Goal: Find contact information: Find contact information

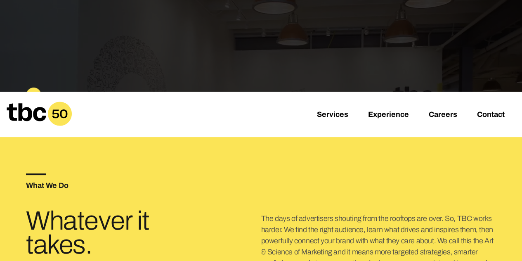
scroll to position [206, 0]
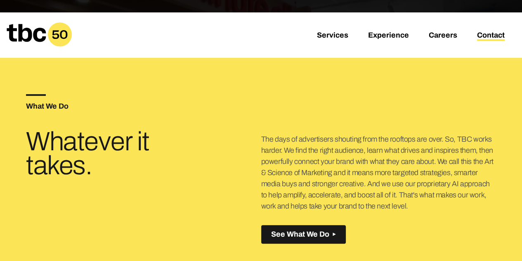
click at [494, 32] on link "Contact" at bounding box center [491, 36] width 28 height 10
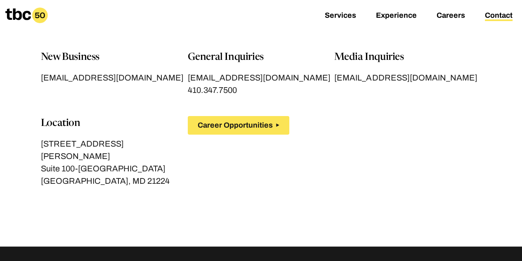
scroll to position [71, 0]
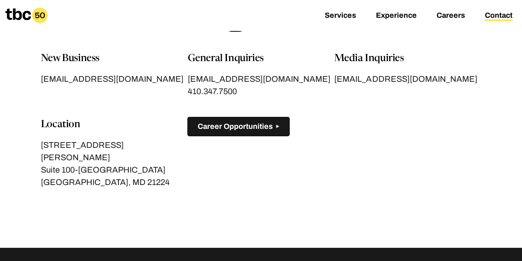
click at [231, 129] on span "Career Opportunities" at bounding box center [235, 126] width 75 height 9
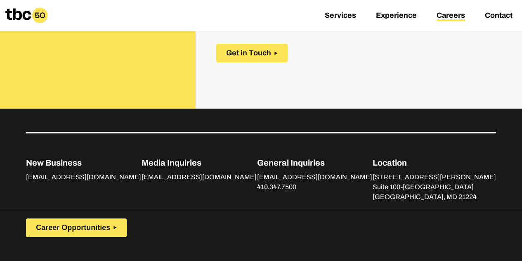
scroll to position [337, 0]
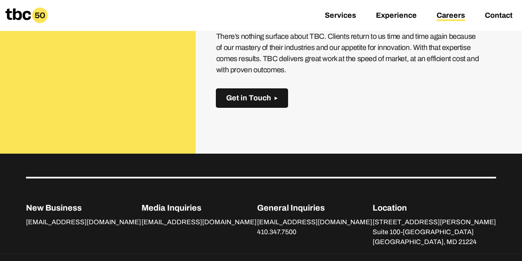
click at [255, 99] on span "Get in Touch" at bounding box center [248, 98] width 45 height 9
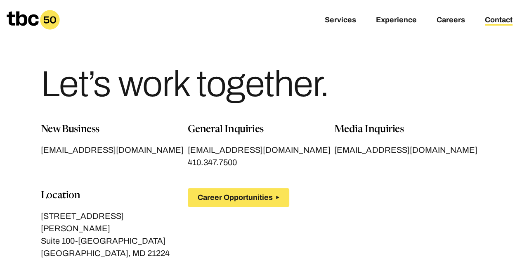
click at [211, 130] on p "General Inquiries" at bounding box center [261, 129] width 147 height 15
click at [496, 18] on link "Contact" at bounding box center [499, 21] width 28 height 10
